Goal: Information Seeking & Learning: Find specific fact

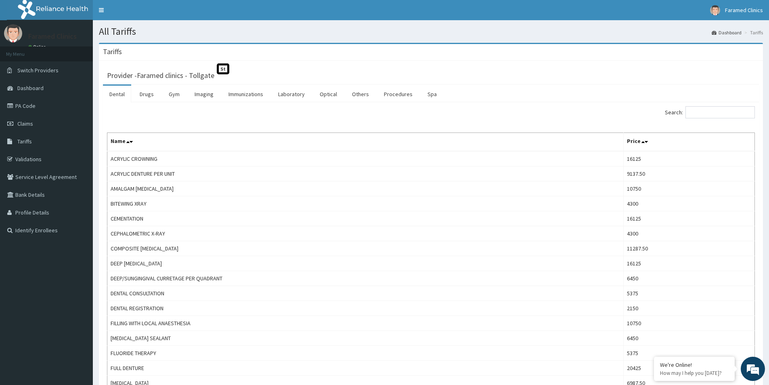
click at [148, 95] on link "Drugs" at bounding box center [146, 94] width 27 height 17
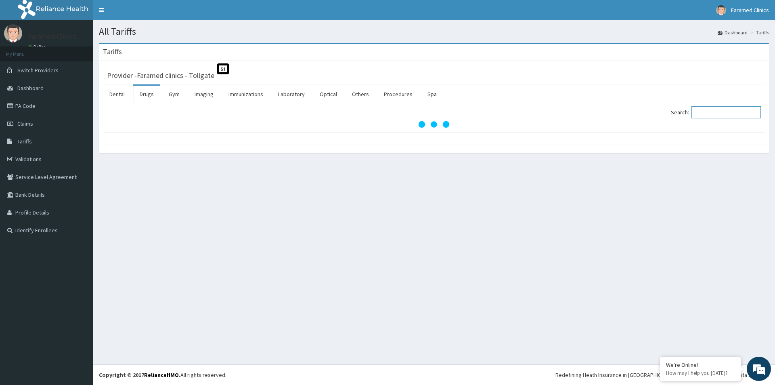
click at [724, 111] on input "Search:" at bounding box center [726, 112] width 69 height 12
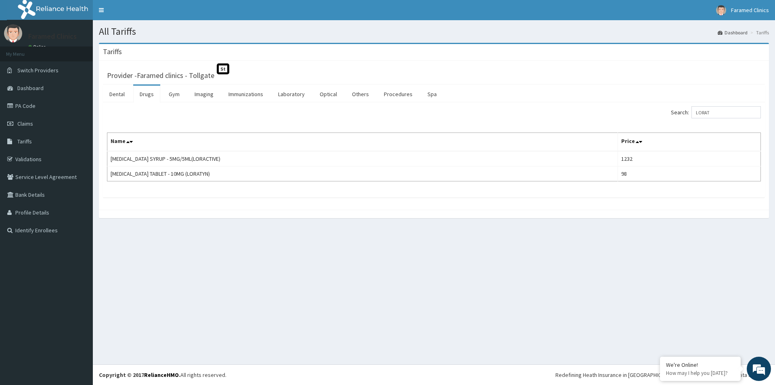
click at [531, 194] on div "Search: LORAT Name Price [MEDICAL_DATA] SYRUP - 5MG/5ML(LORACTIVE) 1232 [MEDICA…" at bounding box center [434, 149] width 662 height 95
click at [728, 109] on input "LORAT" at bounding box center [726, 112] width 69 height 12
type input "L"
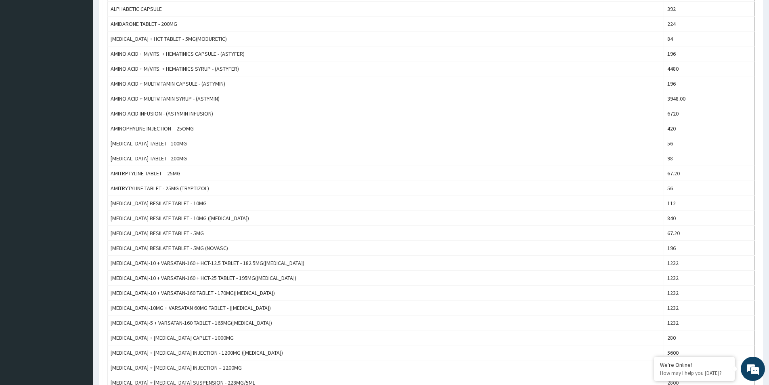
scroll to position [604, 0]
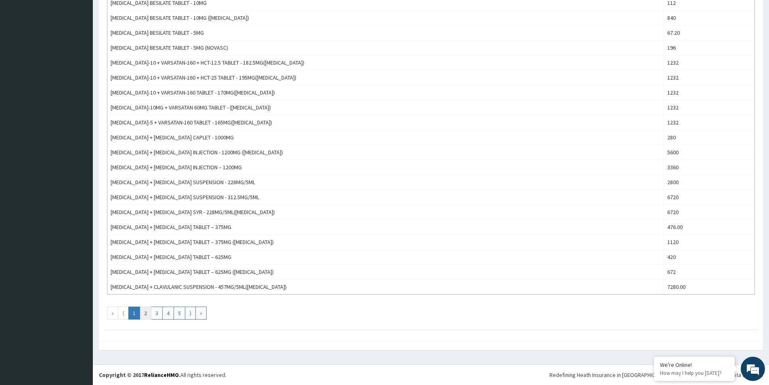
click at [145, 313] on link "2" at bounding box center [146, 313] width 12 height 13
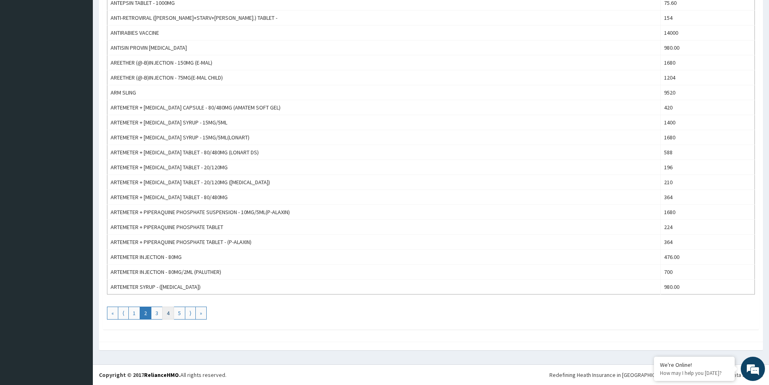
click at [167, 311] on link "4" at bounding box center [168, 313] width 12 height 13
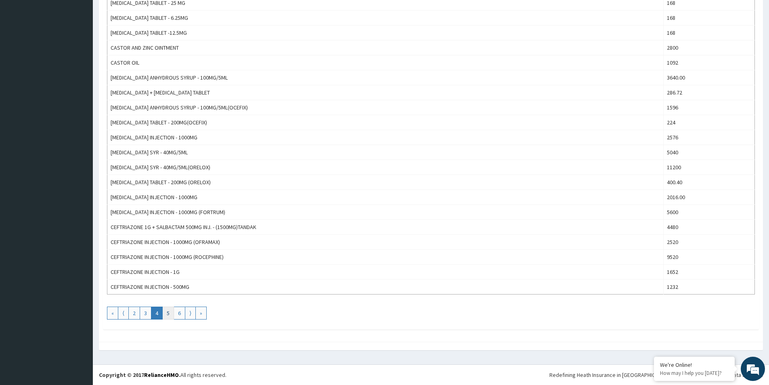
click at [167, 313] on link "5" at bounding box center [168, 313] width 12 height 13
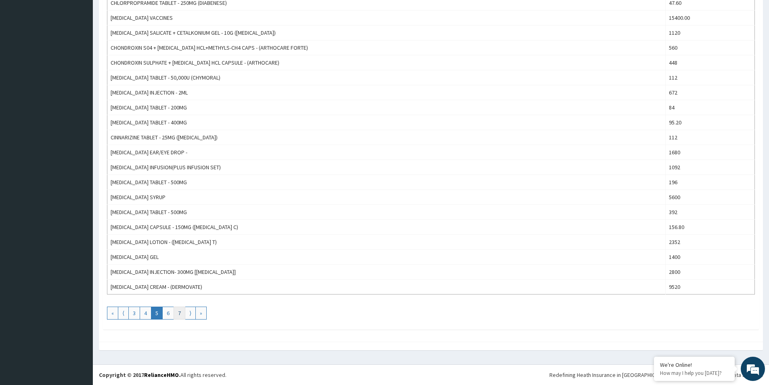
click at [178, 315] on link "7" at bounding box center [180, 313] width 12 height 13
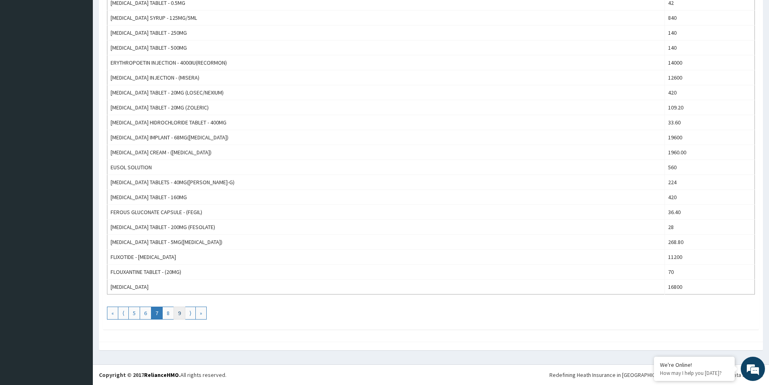
click at [179, 313] on link "9" at bounding box center [180, 313] width 12 height 13
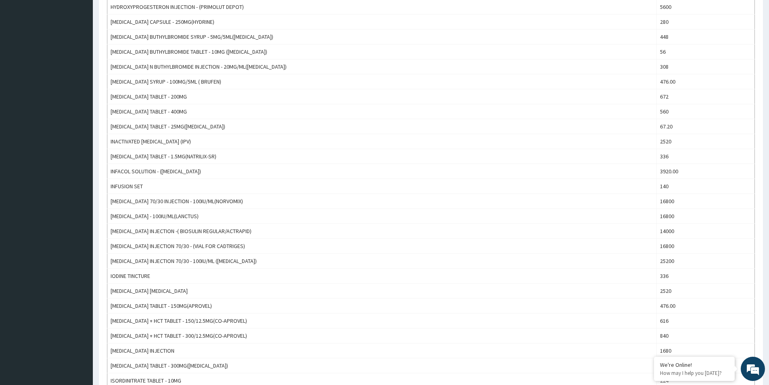
scroll to position [565, 0]
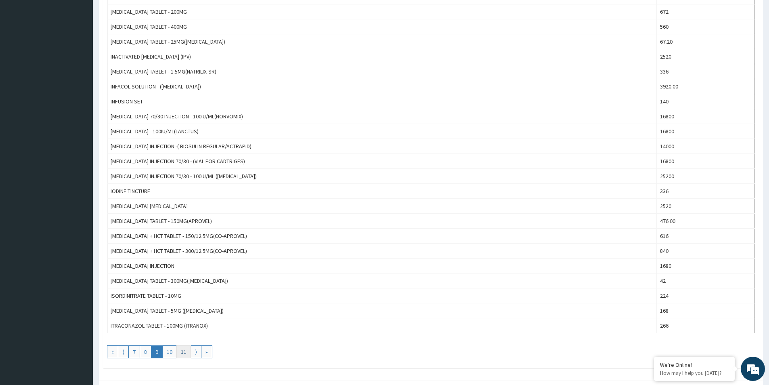
click at [182, 353] on link "11" at bounding box center [183, 351] width 15 height 13
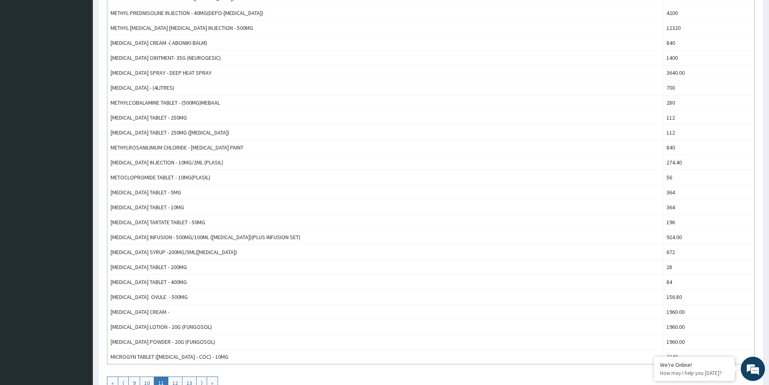
scroll to position [604, 0]
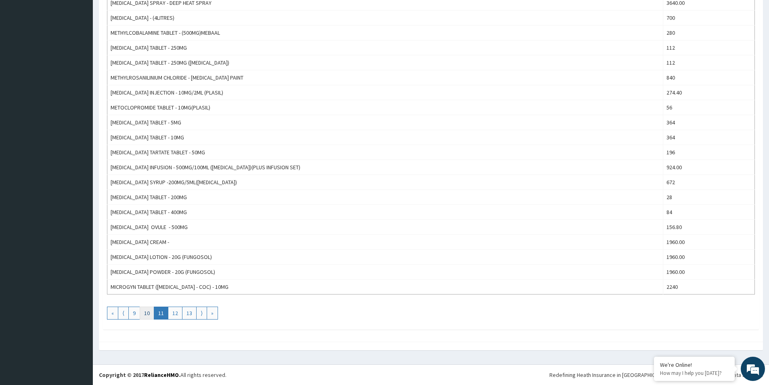
click at [146, 313] on link "10" at bounding box center [147, 313] width 15 height 13
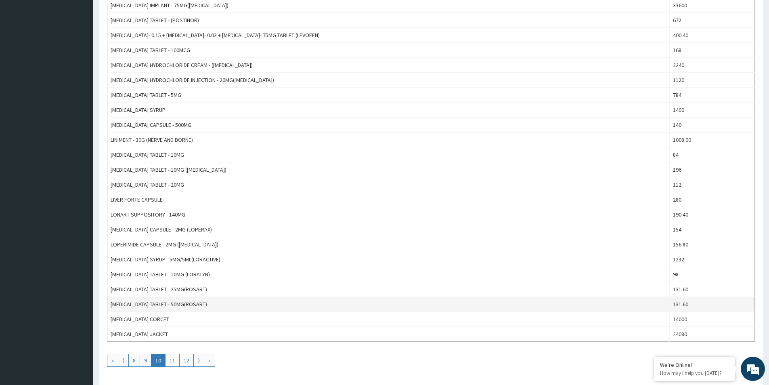
scroll to position [565, 0]
